Goal: Obtain resource: Download file/media

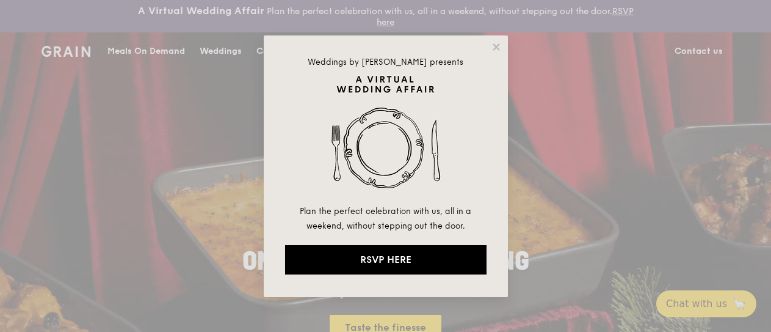
click at [272, 49] on div "Weddings by Grain presents Plan the perfect celebration with us, all in a weeke…" at bounding box center [386, 165] width 244 height 261
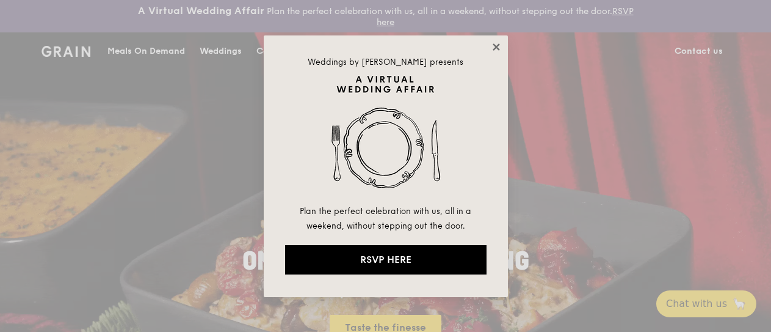
click at [500, 48] on icon at bounding box center [496, 47] width 11 height 11
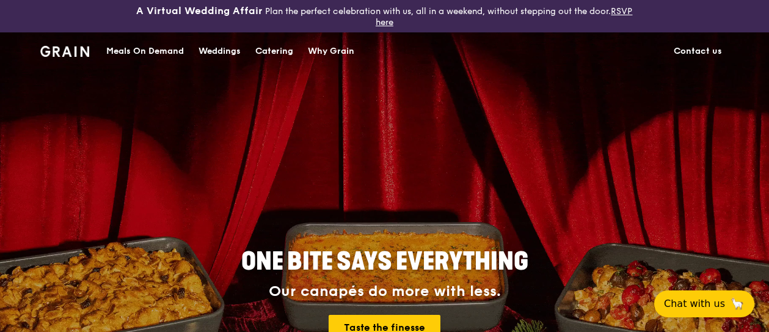
click at [277, 51] on div "Catering" at bounding box center [274, 51] width 38 height 37
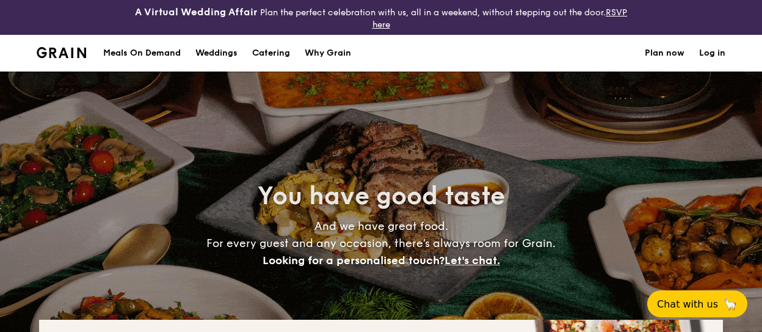
select select
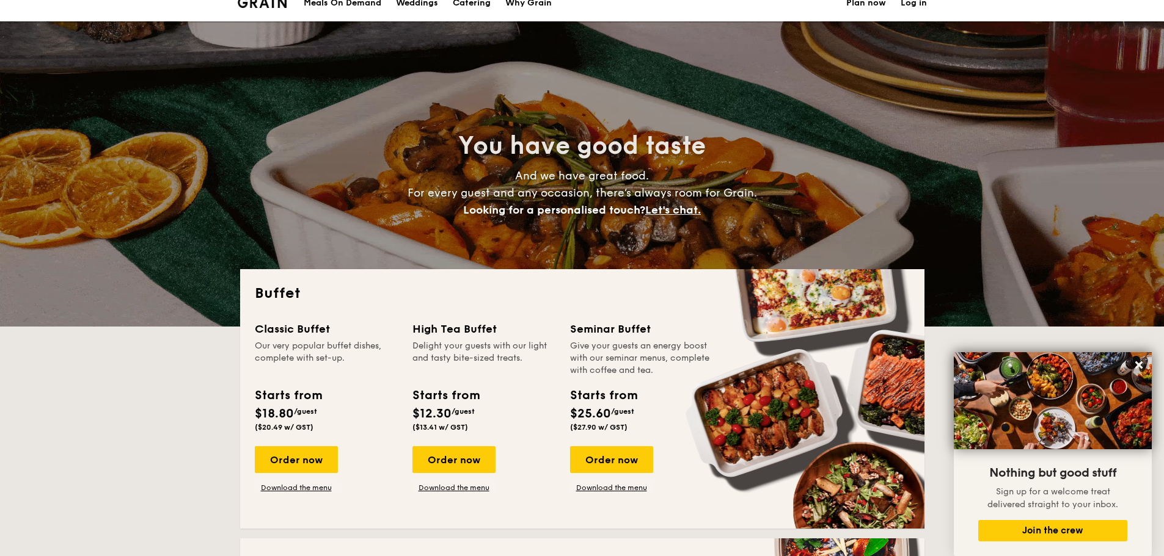
scroll to position [61, 0]
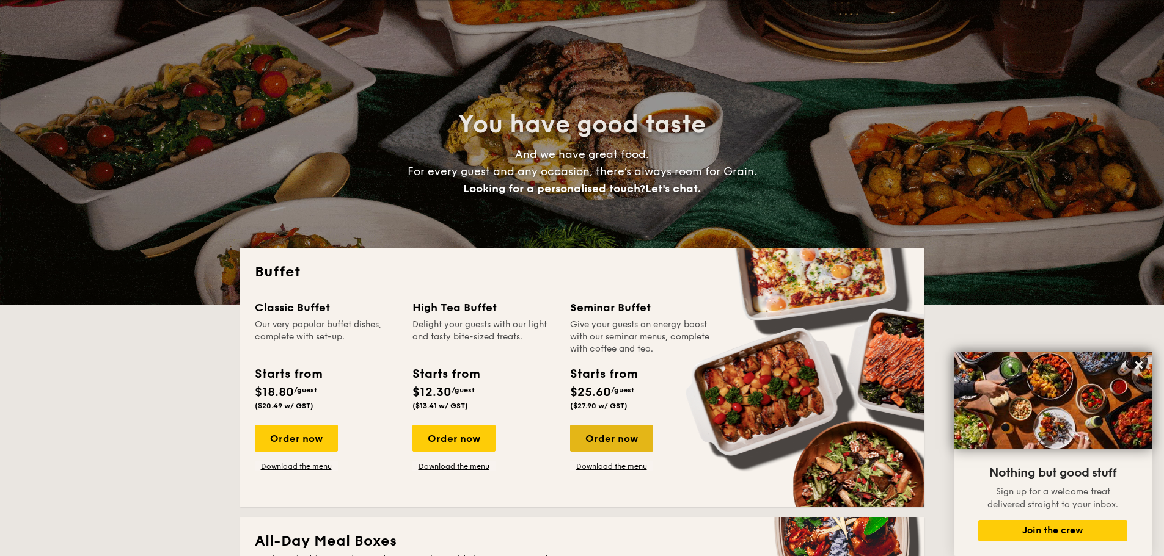
click at [620, 331] on div "Order now" at bounding box center [611, 438] width 83 height 27
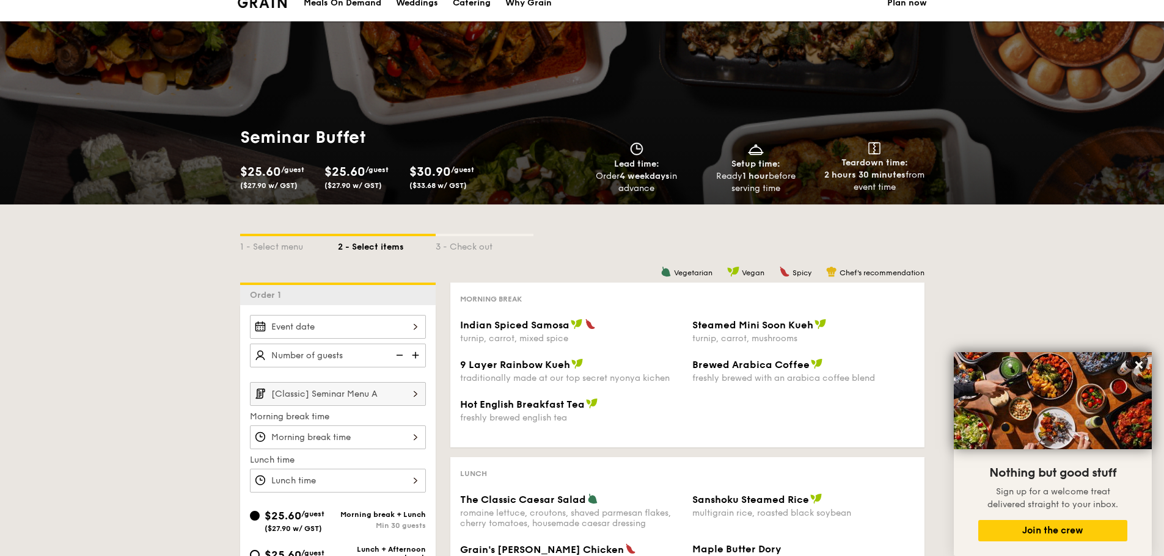
scroll to position [61, 0]
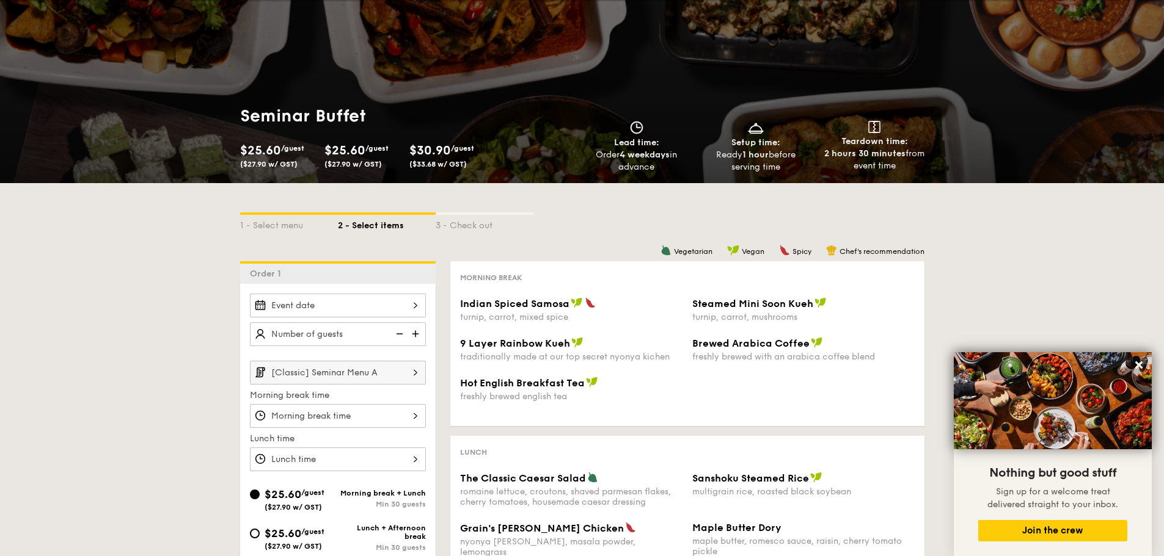
select select
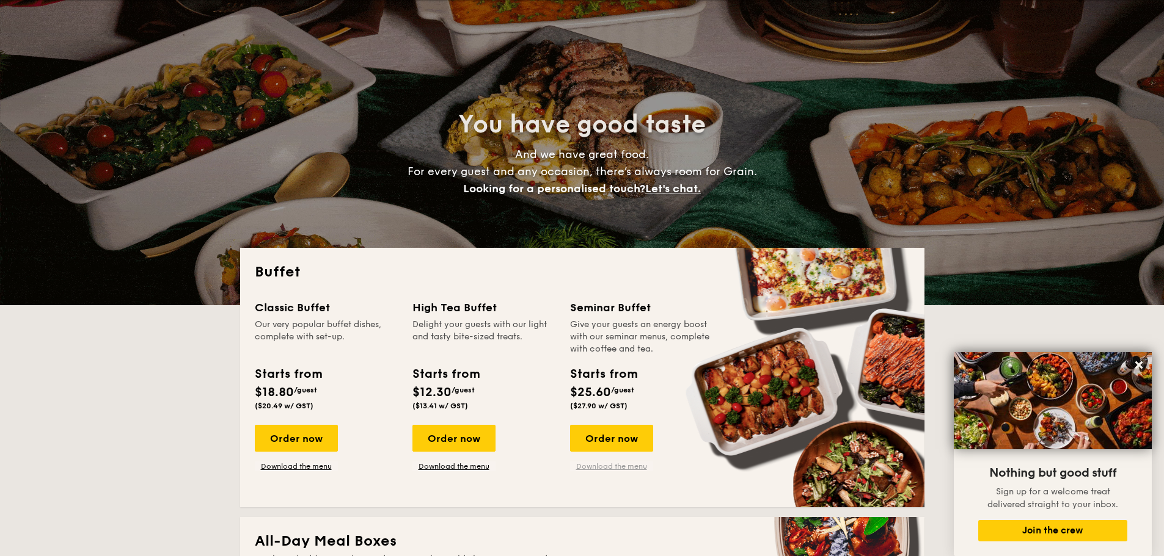
click at [597, 331] on link "Download the menu" at bounding box center [611, 467] width 83 height 10
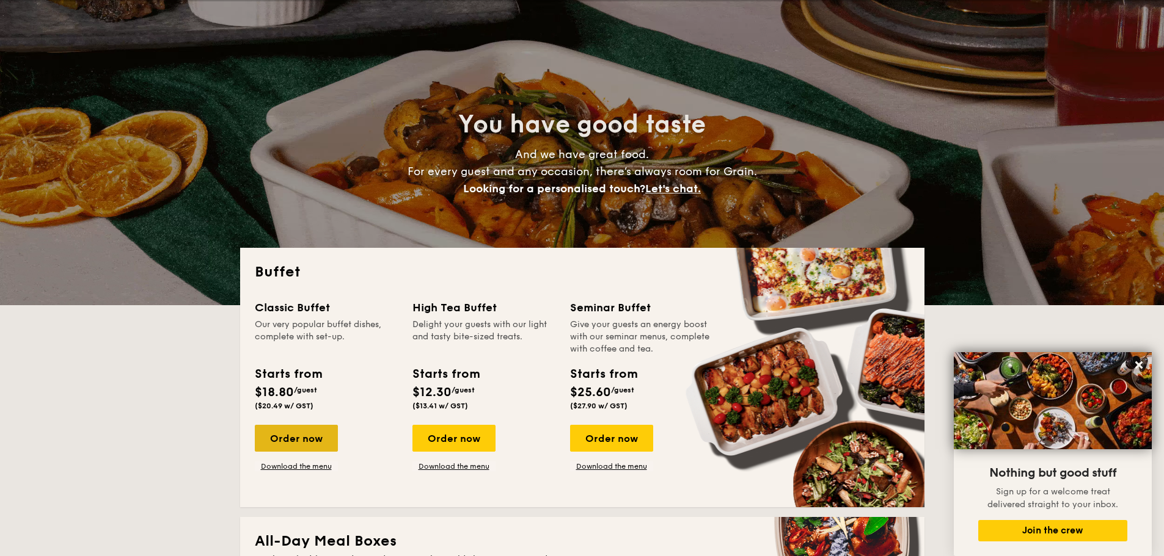
click at [311, 331] on div "Order now" at bounding box center [296, 438] width 83 height 27
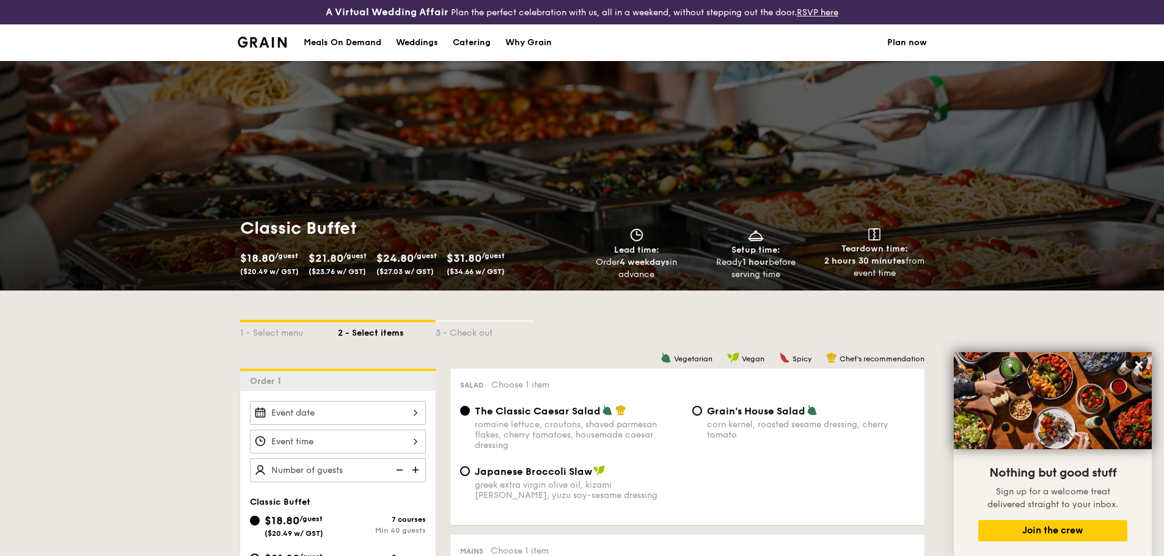
select select
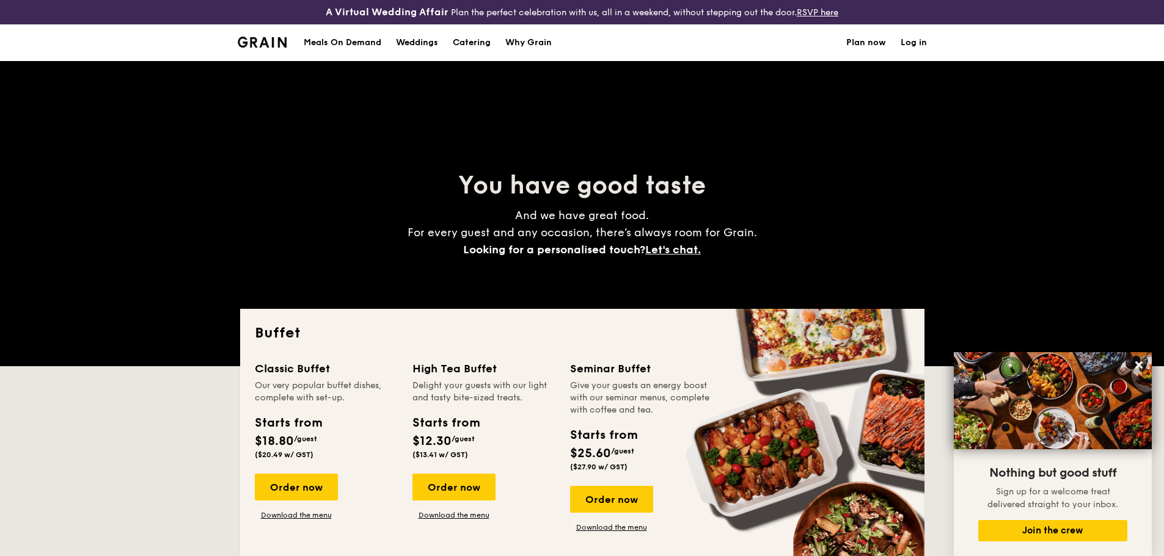
scroll to position [86, 0]
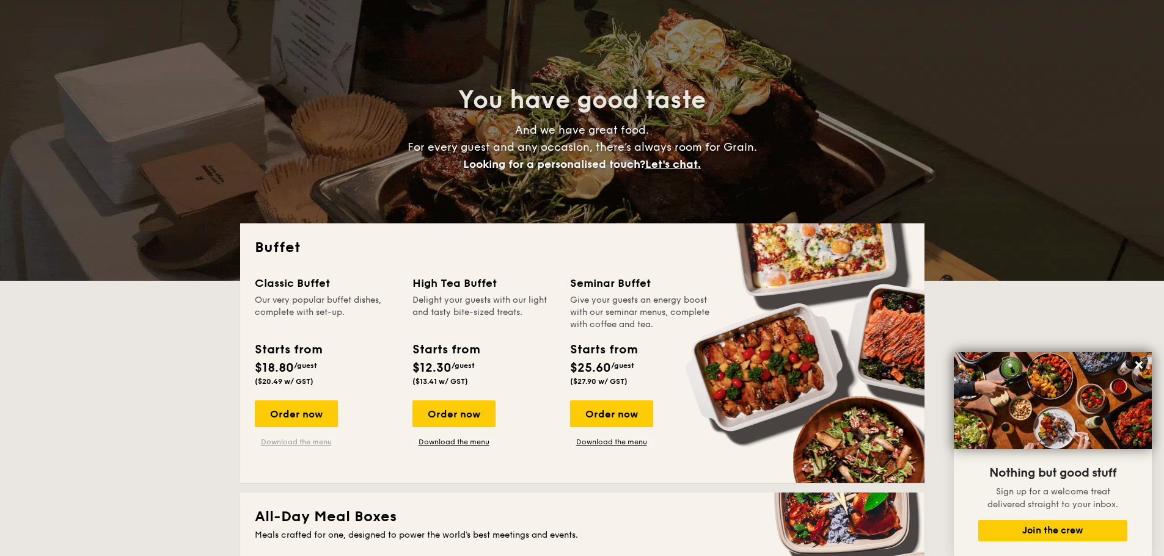
click at [293, 331] on link "Download the menu" at bounding box center [296, 442] width 83 height 10
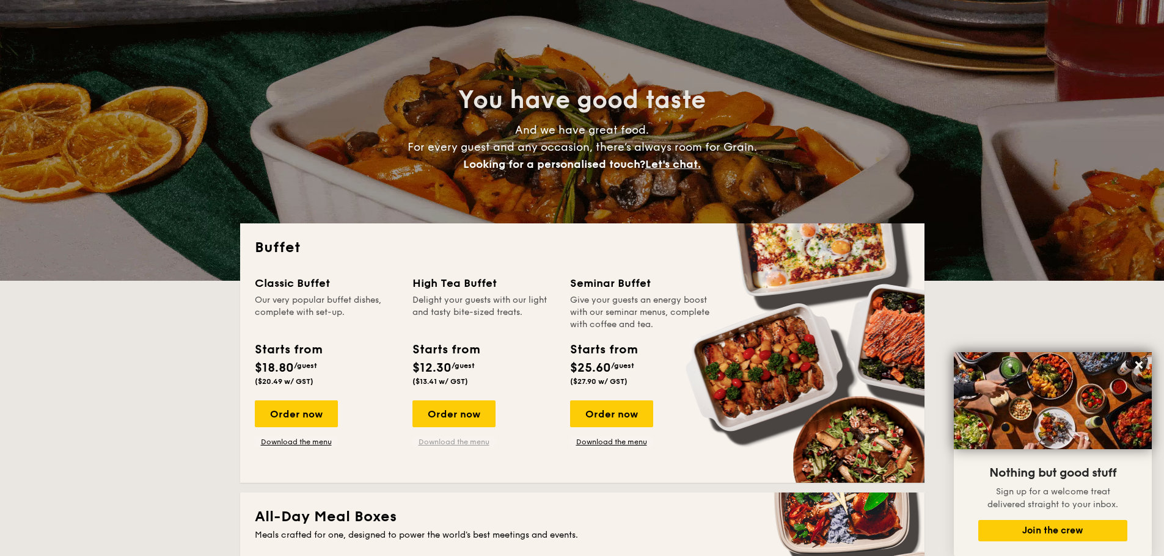
click at [468, 331] on link "Download the menu" at bounding box center [453, 442] width 83 height 10
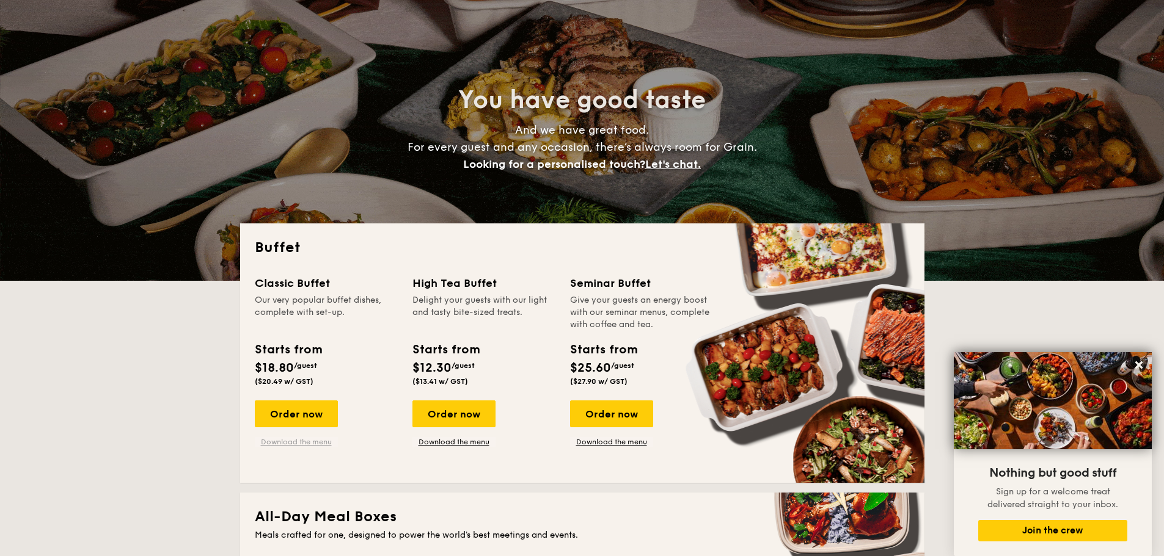
click at [312, 331] on link "Download the menu" at bounding box center [296, 442] width 83 height 10
